Goal: Task Accomplishment & Management: Use online tool/utility

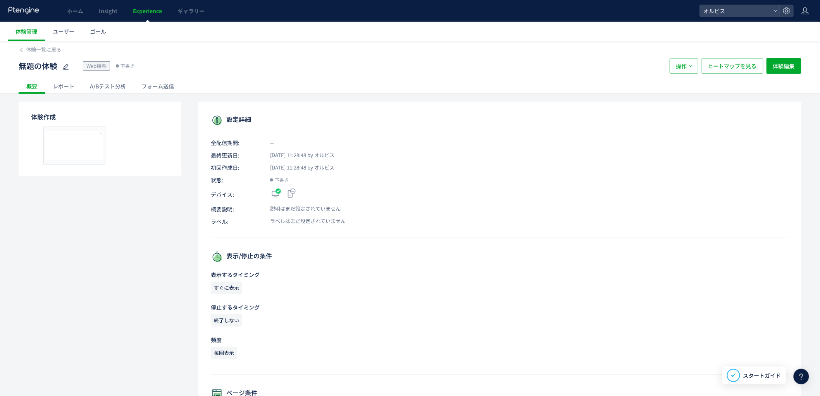
click at [150, 13] on span "Experience" at bounding box center [147, 11] width 29 height 8
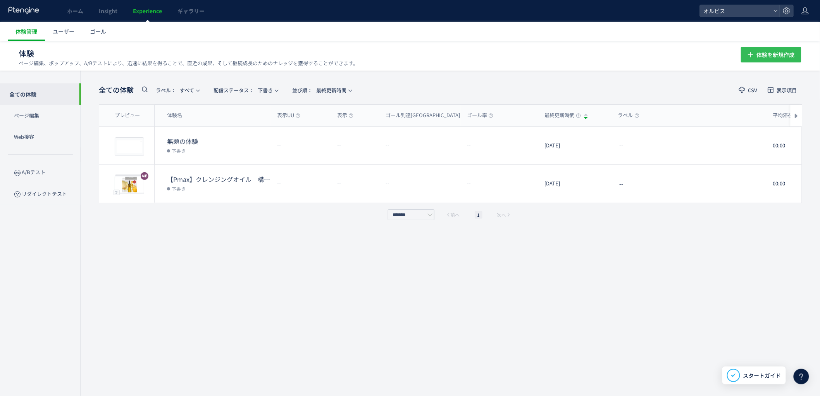
click at [770, 55] on span "体験を新規作成" at bounding box center [776, 54] width 38 height 15
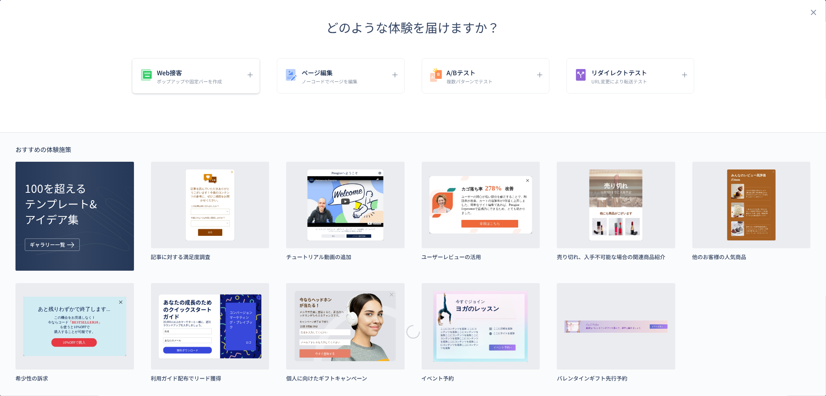
click at [277, 64] on div "Web接客 ポップアップや固定バーを作成" at bounding box center [341, 75] width 128 height 35
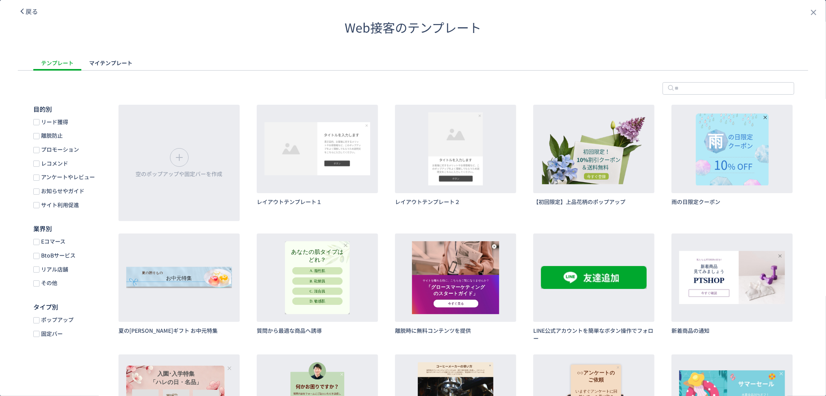
scroll to position [273, 0]
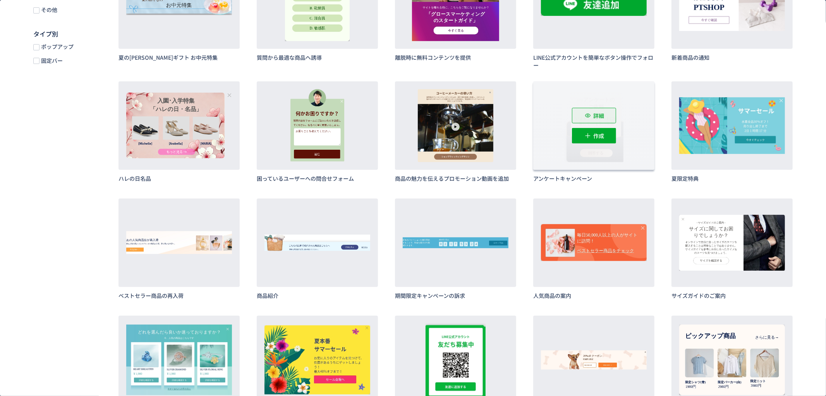
click at [0, 0] on button "詳細" at bounding box center [0, 0] width 0 height 0
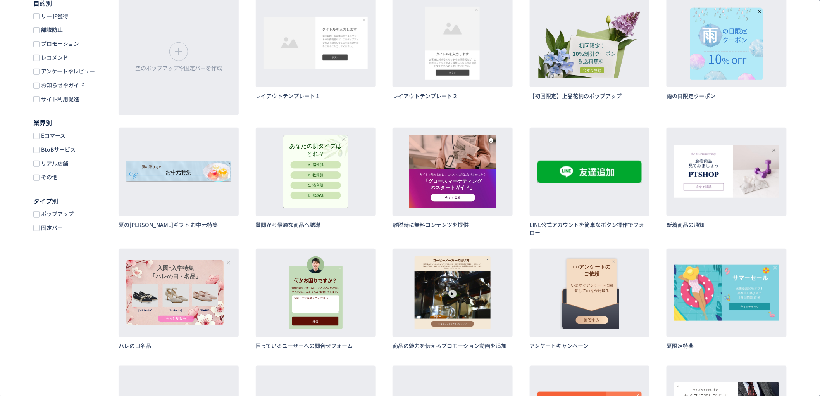
scroll to position [0, 0]
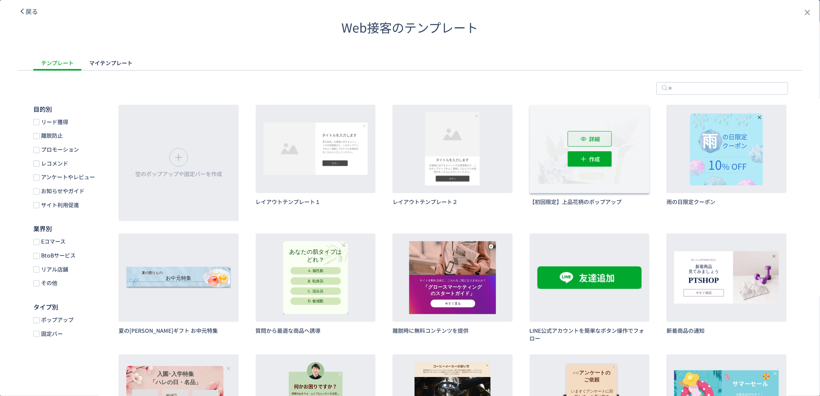
click at [0, 0] on icon "dialog" at bounding box center [0, 0] width 0 height 0
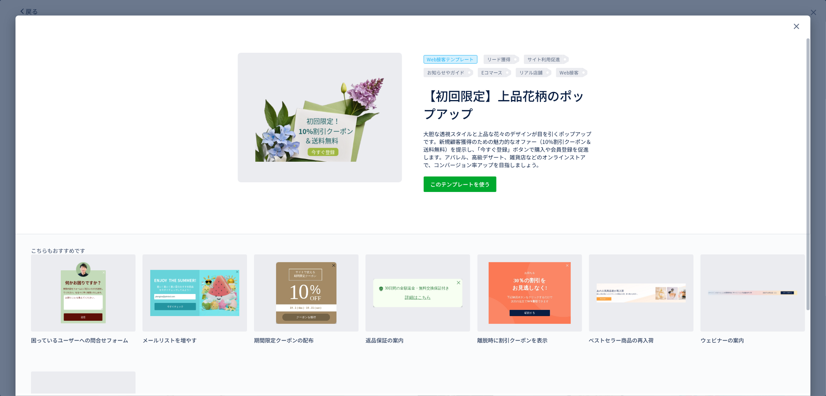
click at [714, 186] on div "Web接客テンプレート リード獲得 サイト利用促進 お知らせやガイド Eコマース リアル店舗 Web接客 【初回限定】上品花柄のポップアップ 大胆な透視スタイ…" at bounding box center [412, 270] width 795 height 466
click at [799, 31] on div "close" at bounding box center [797, 26] width 12 height 12
